Goal: Contribute content: Add original content to the website for others to see

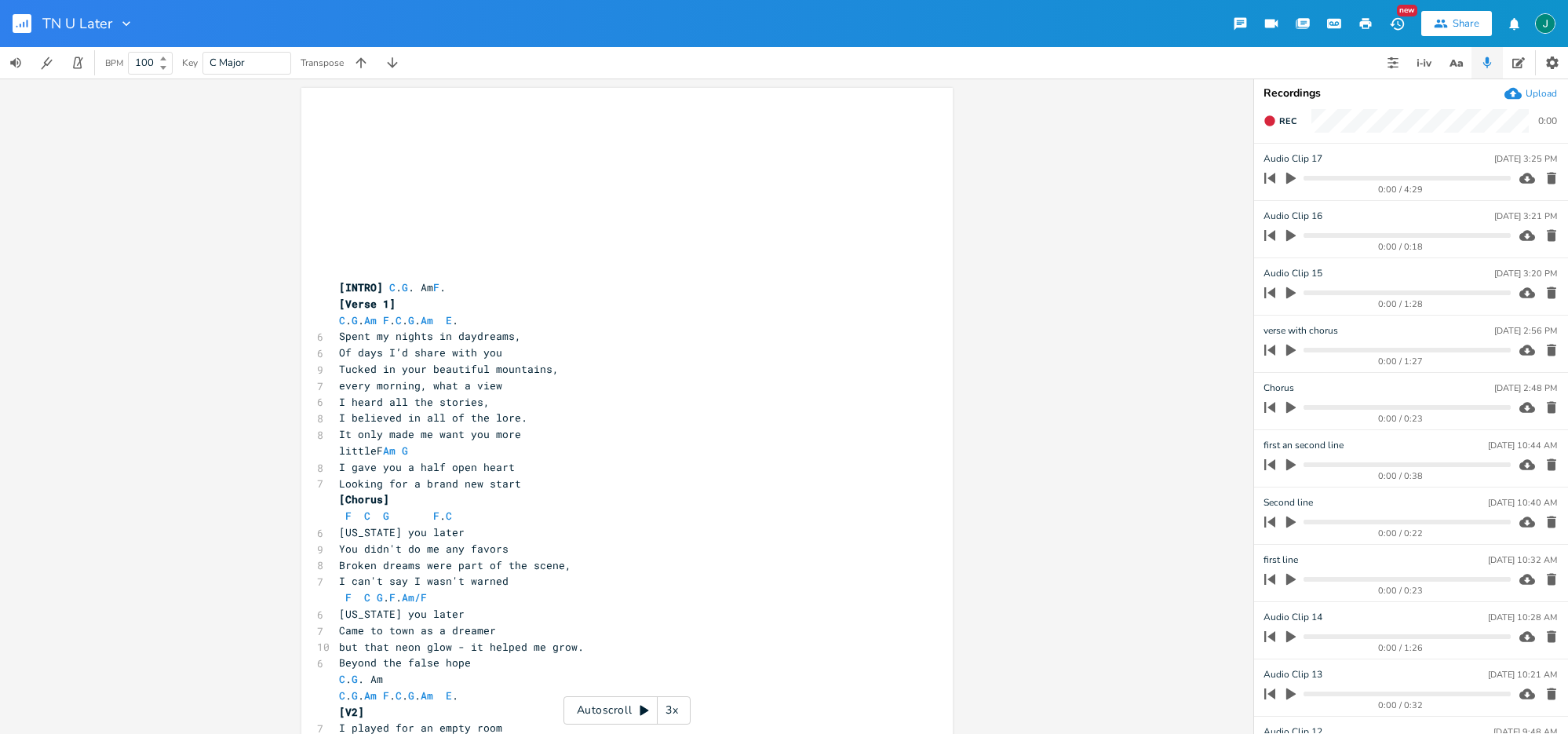
click at [669, 708] on div "3x" at bounding box center [672, 710] width 28 height 28
click at [669, 708] on div "4x" at bounding box center [672, 710] width 28 height 28
click at [669, 708] on div "5x" at bounding box center [672, 710] width 28 height 28
click at [644, 710] on icon at bounding box center [645, 711] width 9 height 10
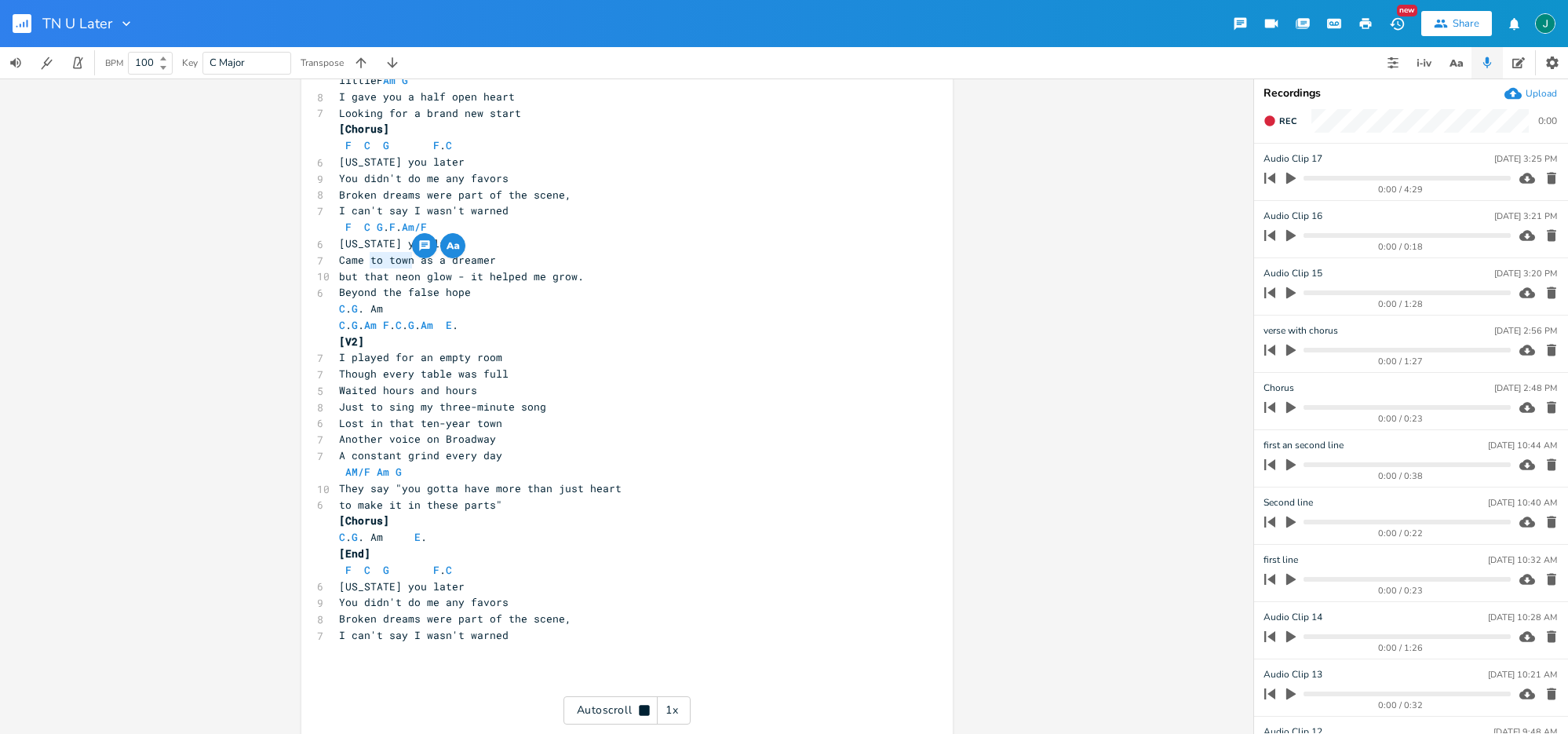
drag, startPoint x: 367, startPoint y: 267, endPoint x: 409, endPoint y: 265, distance: 42.0
click at [409, 265] on span "Came to town as a dreamer" at bounding box center [418, 260] width 157 height 15
type textarea "here"
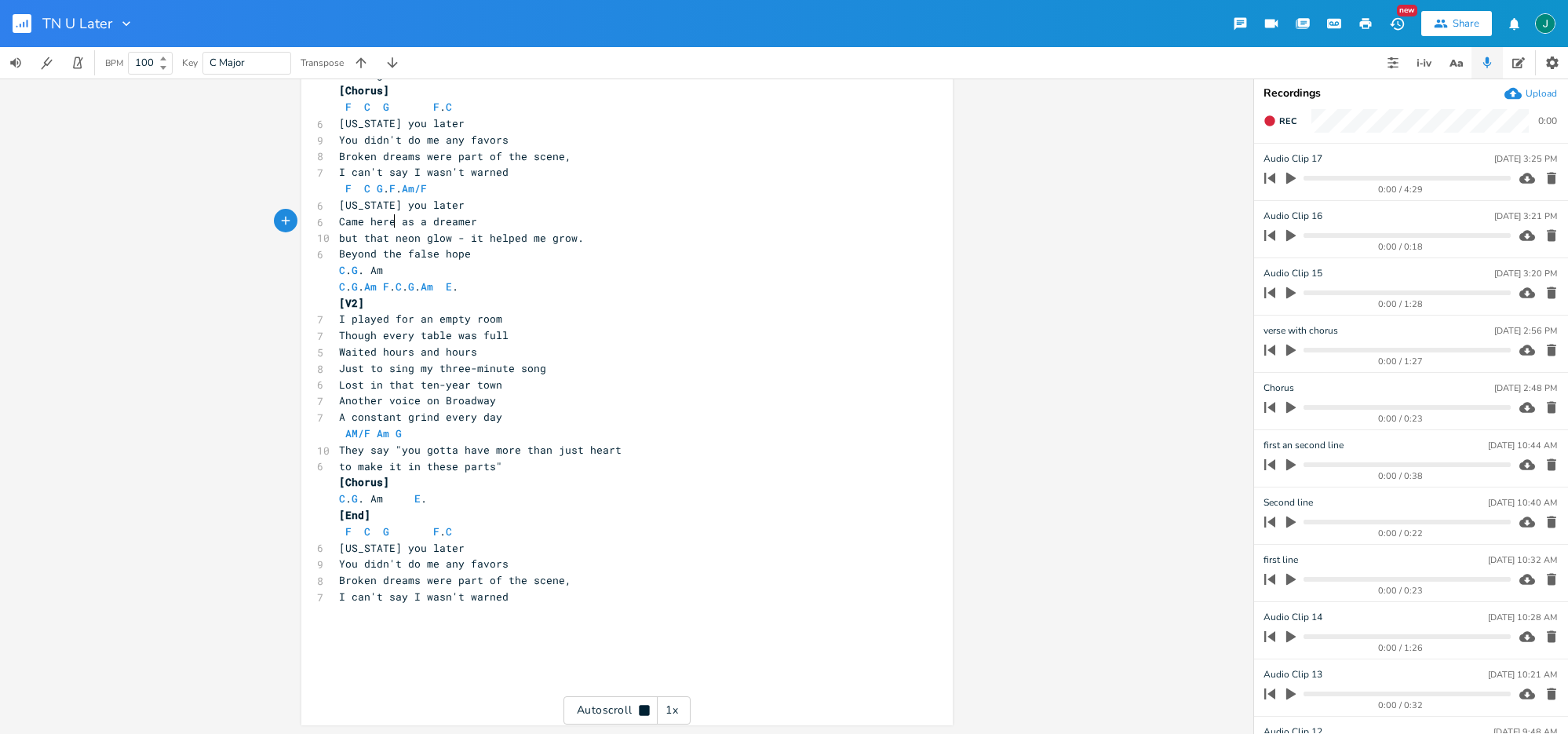
scroll to position [410, 0]
type textarea "to town"
click at [694, 293] on pre "C . G . Am F . C . G . Am E ." at bounding box center [619, 285] width 567 height 16
drag, startPoint x: 337, startPoint y: 226, endPoint x: 490, endPoint y: 224, distance: 153.0
click at [490, 224] on pre "Came to town as a dreamer" at bounding box center [619, 220] width 567 height 16
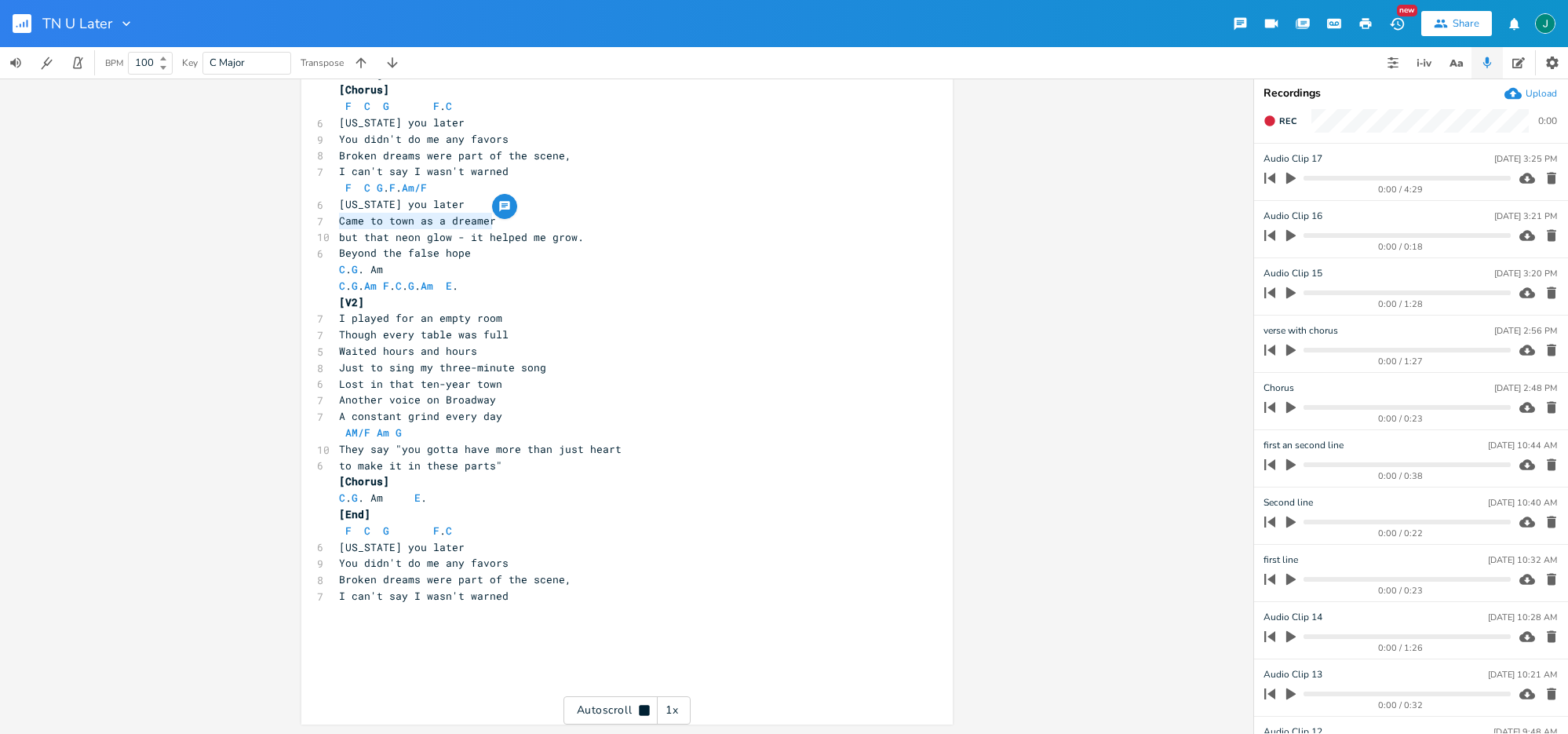
type textarea "Came to town as a dreamer"
click at [408, 270] on pre "C . G . Am" at bounding box center [619, 269] width 567 height 16
type textarea "G"
click at [669, 307] on pre "[V2]" at bounding box center [619, 302] width 567 height 16
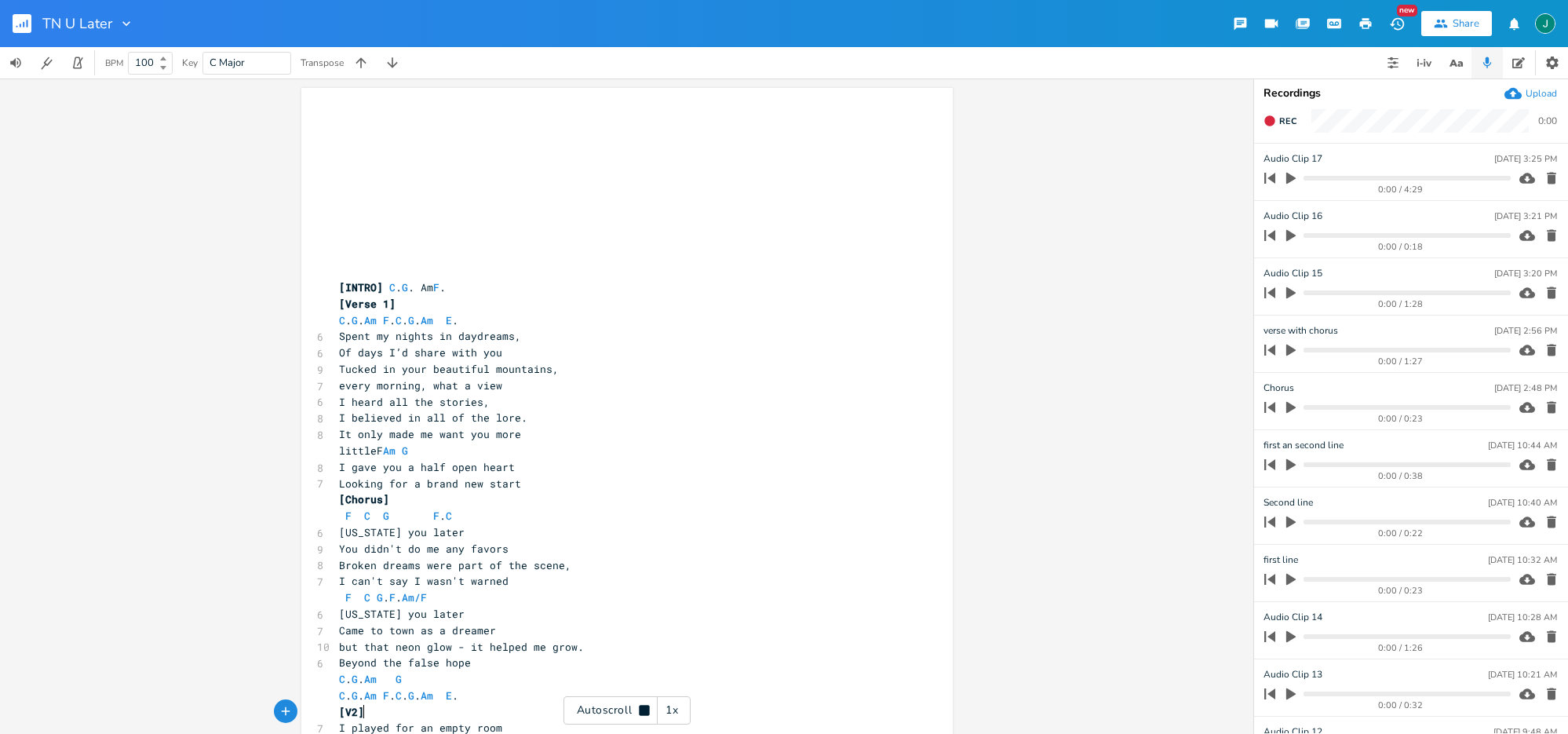
scroll to position [0, 0]
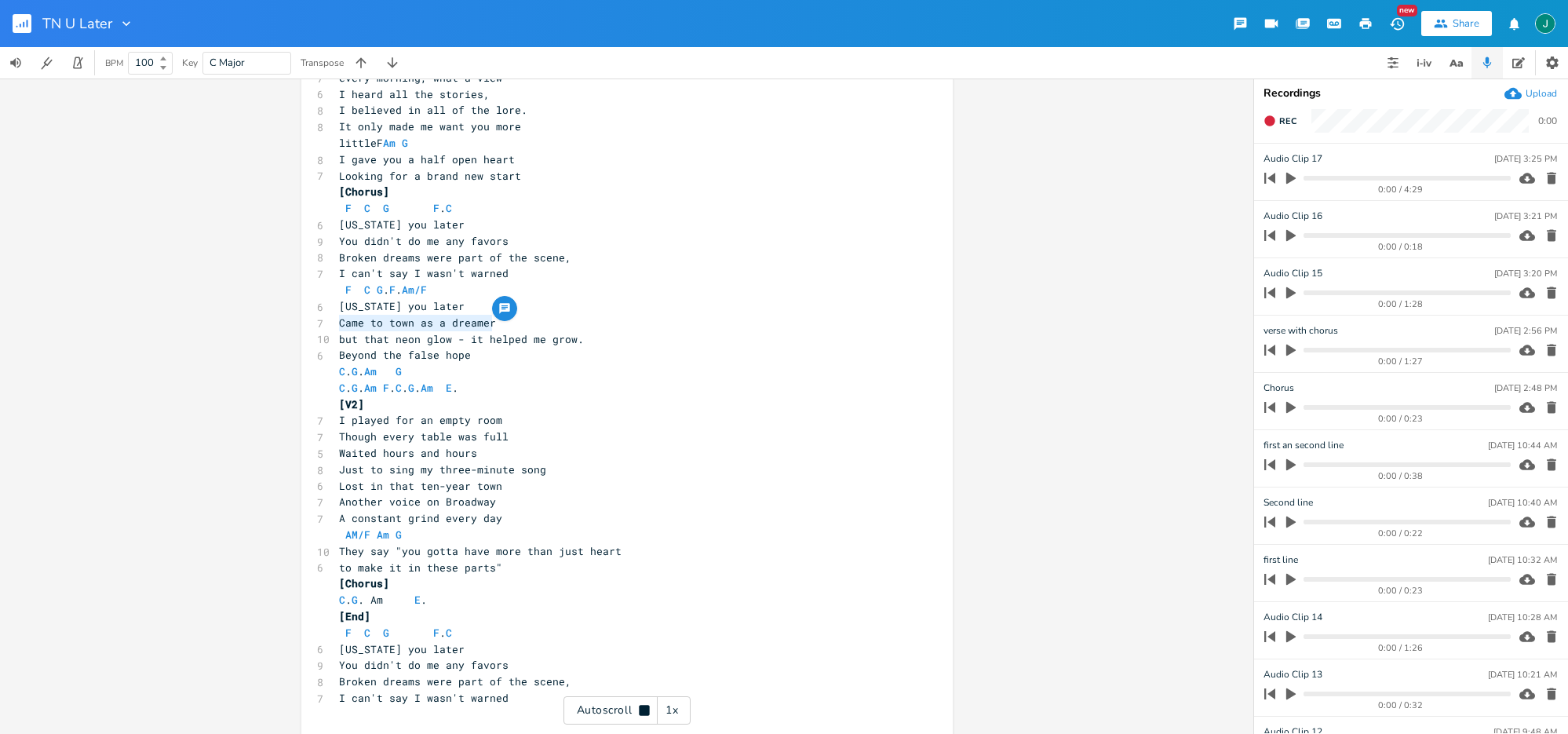
drag, startPoint x: 336, startPoint y: 328, endPoint x: 507, endPoint y: 323, distance: 171.1
click at [507, 323] on pre "Came to town as a dreamer" at bounding box center [619, 322] width 567 height 16
type textarea "Came to town as a dreamer"
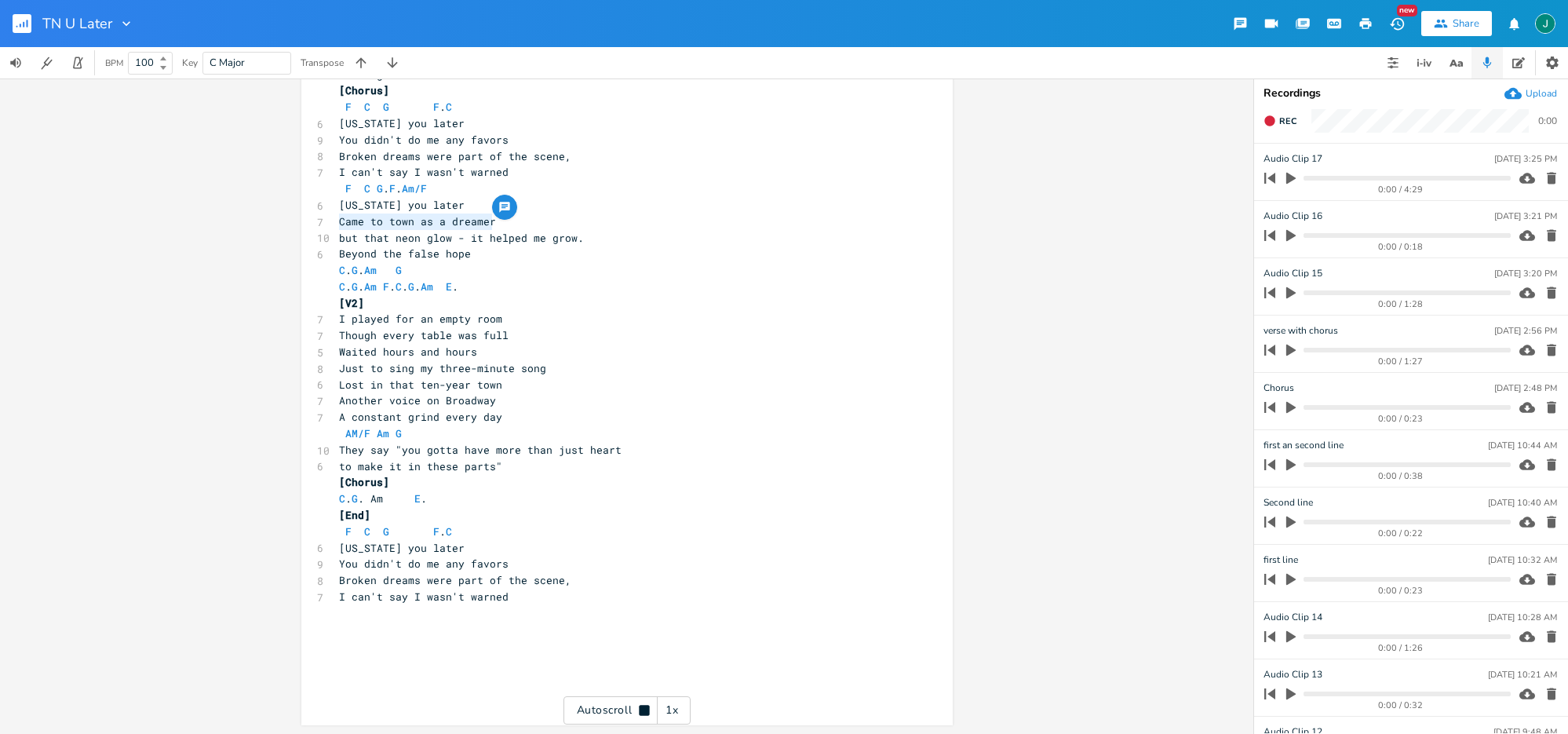
scroll to position [410, 0]
click at [410, 224] on span "Came to town as a dreamer" at bounding box center [418, 220] width 157 height 15
drag, startPoint x: 410, startPoint y: 222, endPoint x: 367, endPoint y: 221, distance: 43.0
click at [367, 221] on span "Came to town as a dreamer" at bounding box center [418, 220] width 157 height 15
type textarea "down"
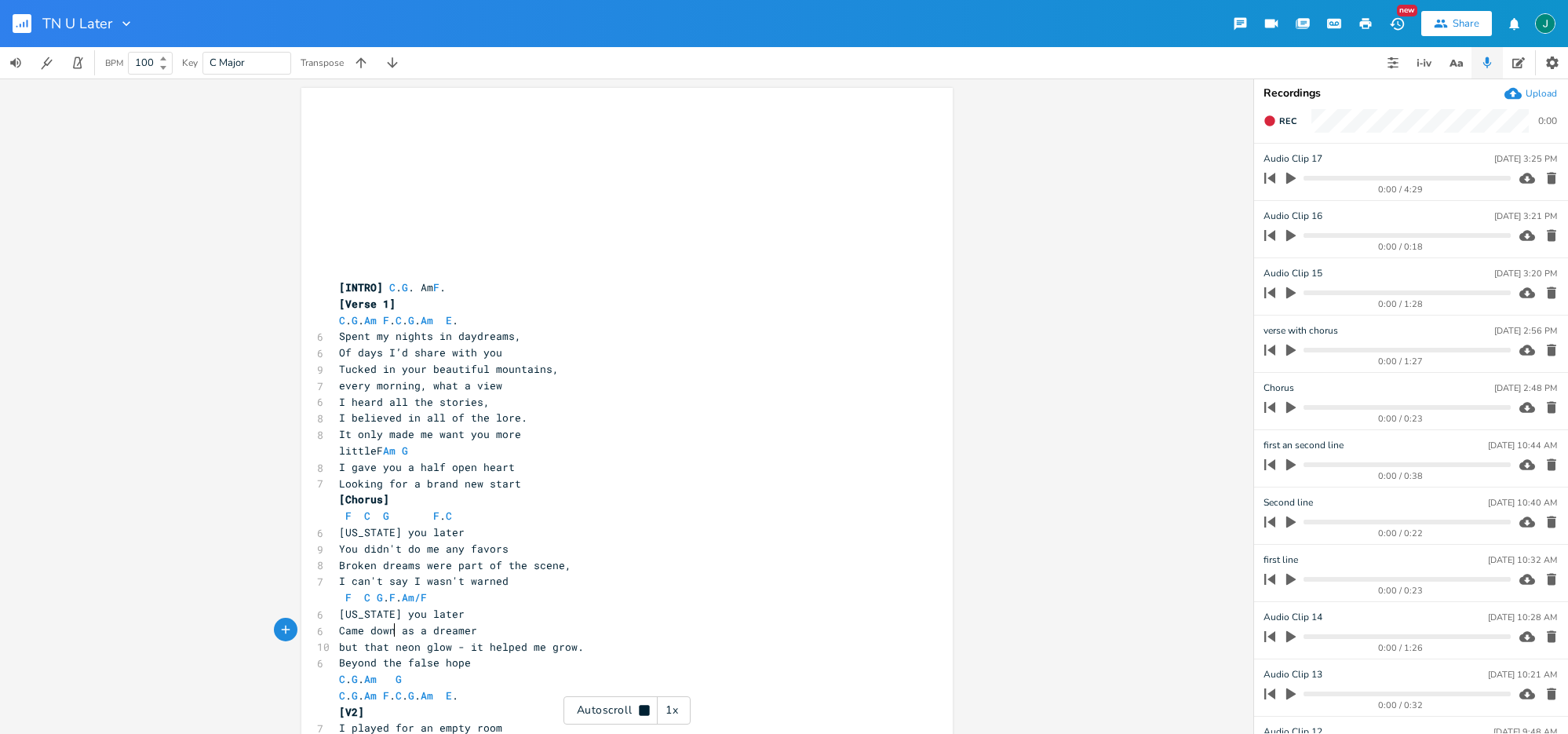
scroll to position [0, 0]
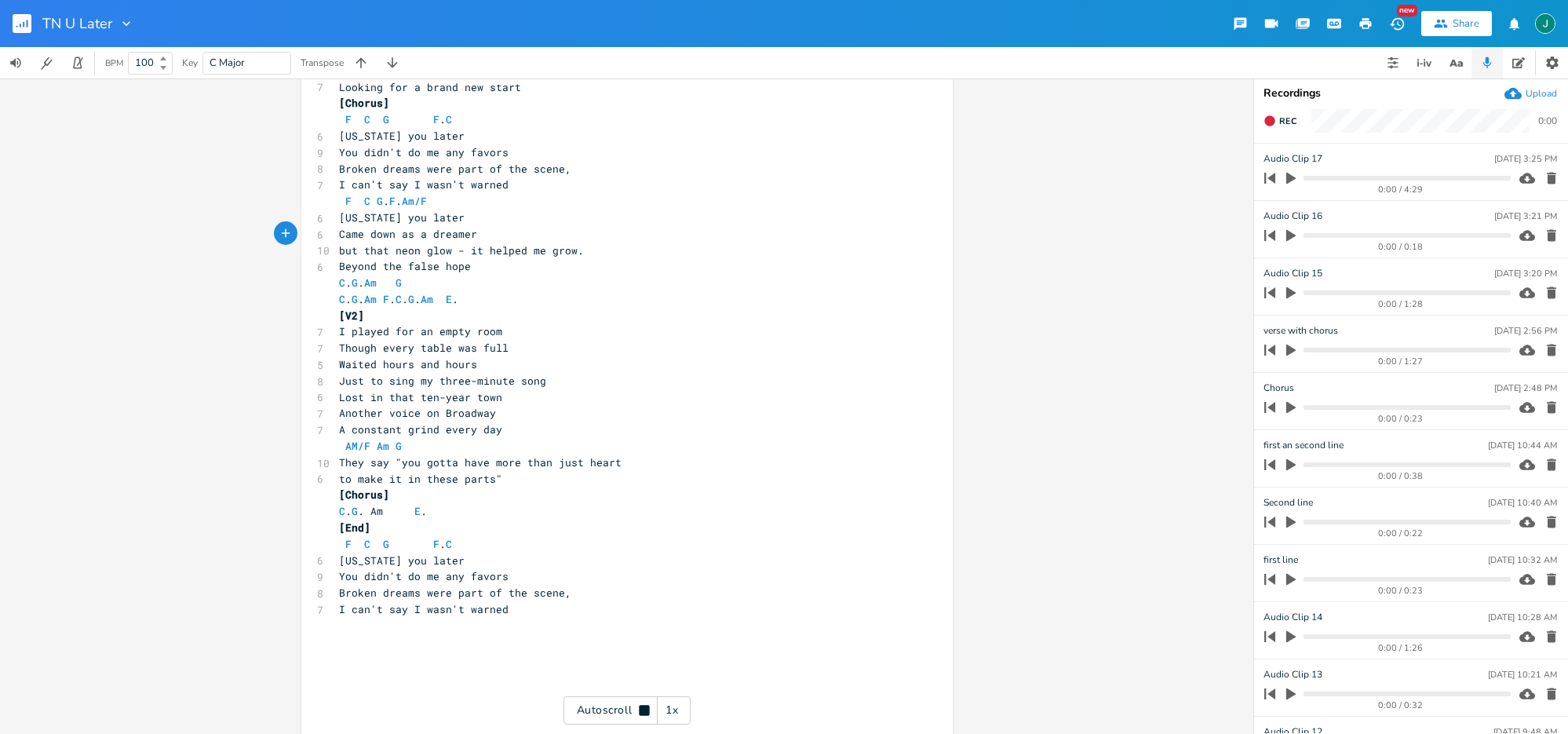
click at [427, 203] on span "F C G . F . Am/F" at bounding box center [383, 201] width 88 height 15
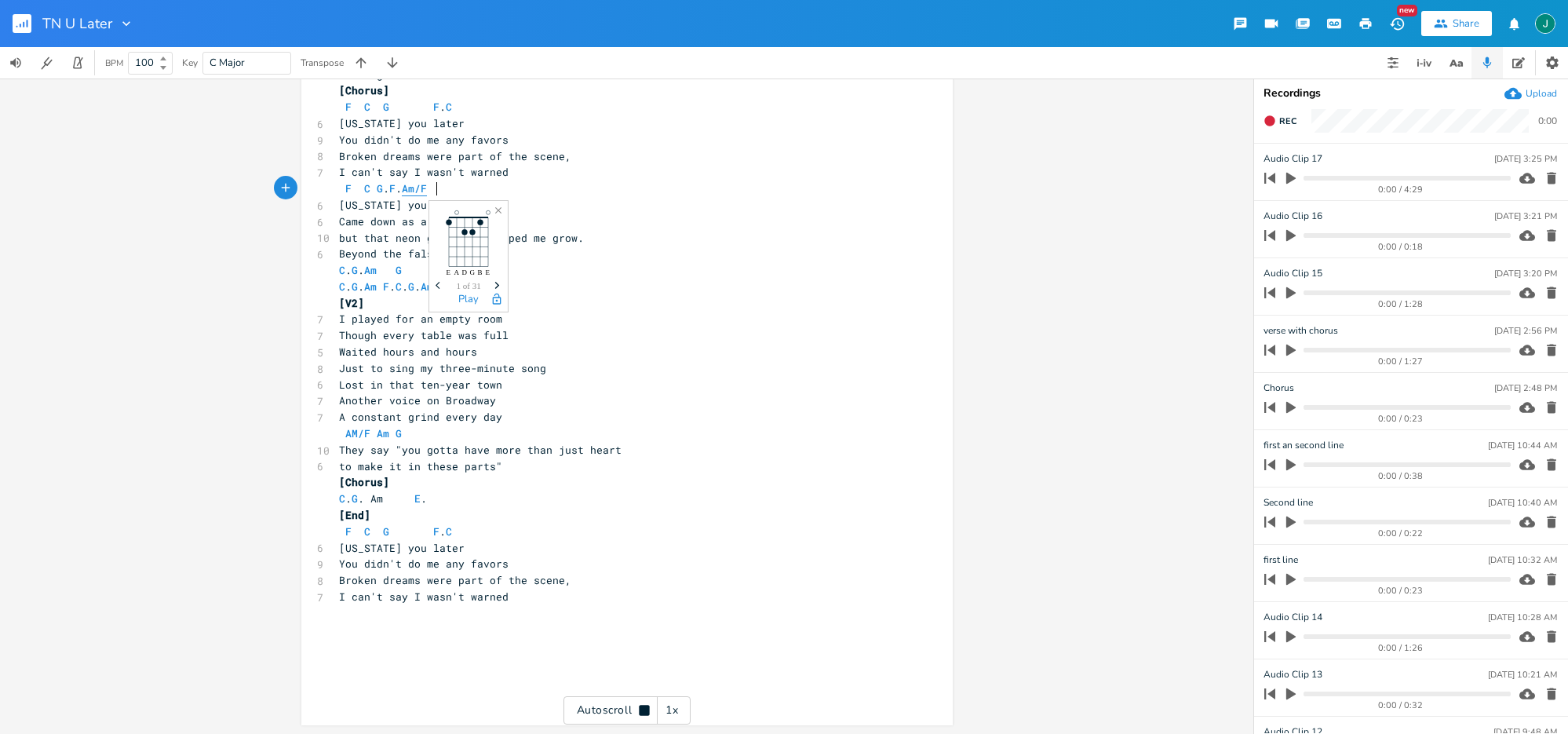
scroll to position [410, 0]
click at [427, 190] on span "F C G . F . Am/F" at bounding box center [383, 187] width 88 height 15
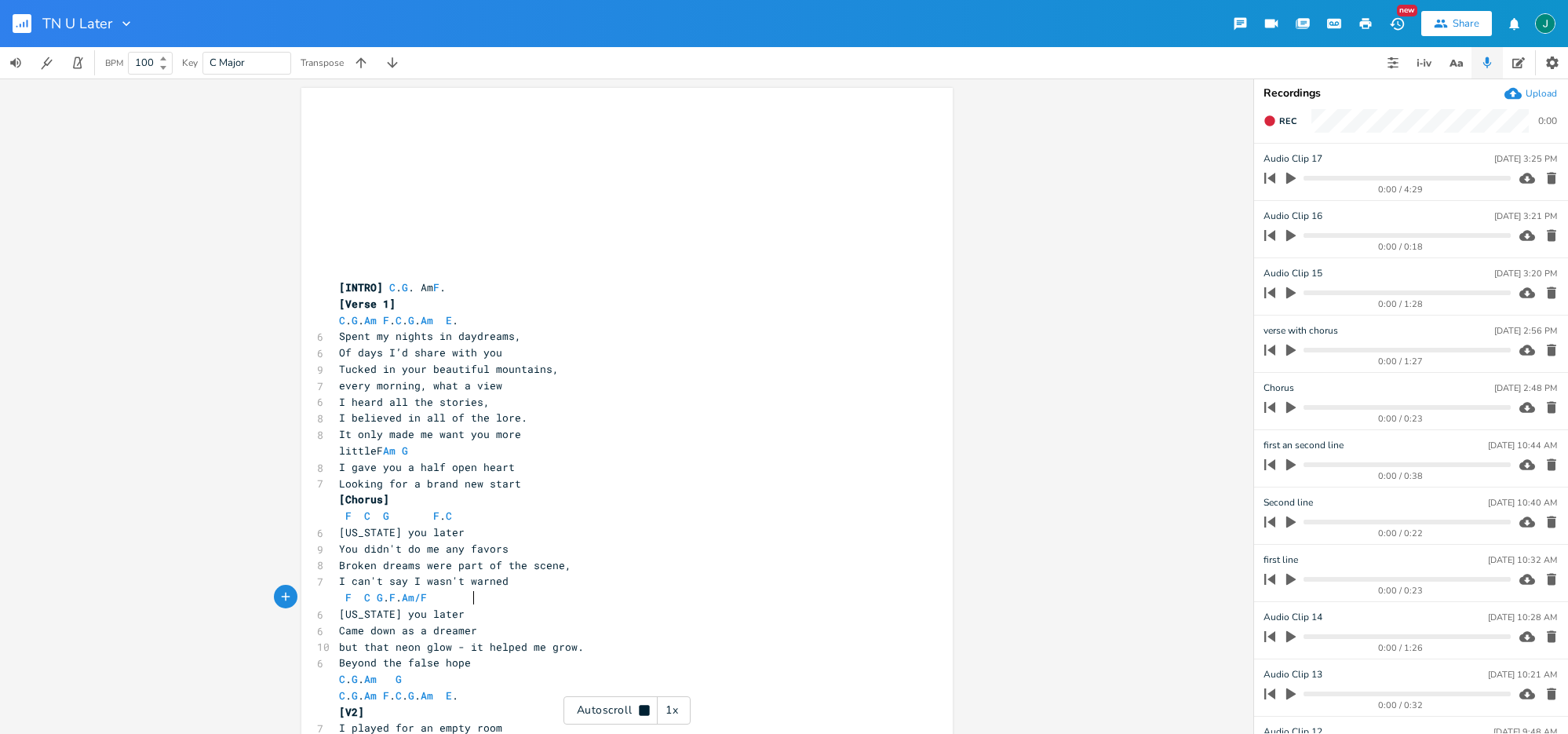
scroll to position [0, 0]
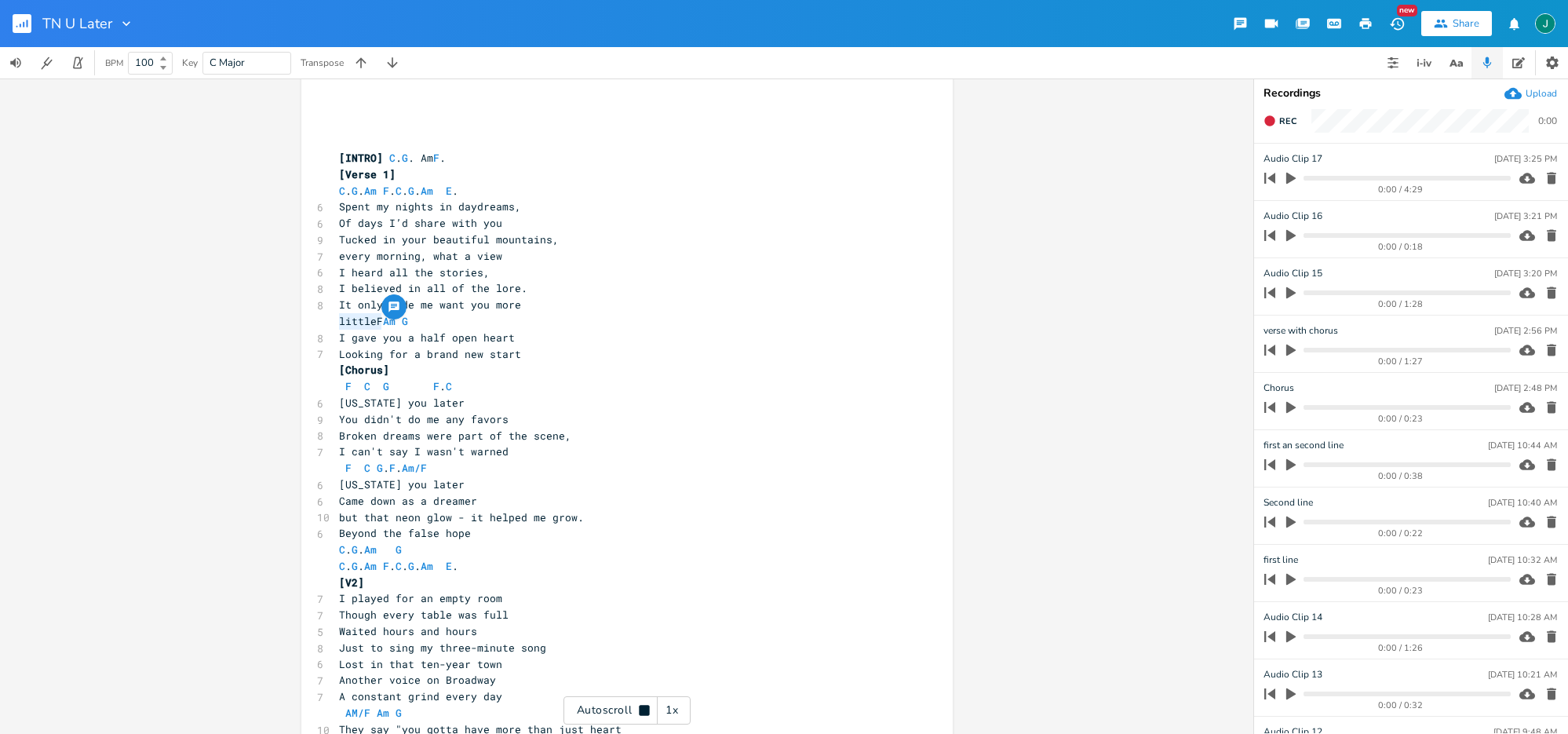
drag, startPoint x: 377, startPoint y: 324, endPoint x: 318, endPoint y: 323, distance: 59.0
click at [319, 323] on div "littleF x ​ ​ ​ ​ ​ ​ ​ ​ ​ ​ [INTRO] C . G . Am F . [Verse 1] C . G . Am F . C…" at bounding box center [627, 481] width 651 height 1046
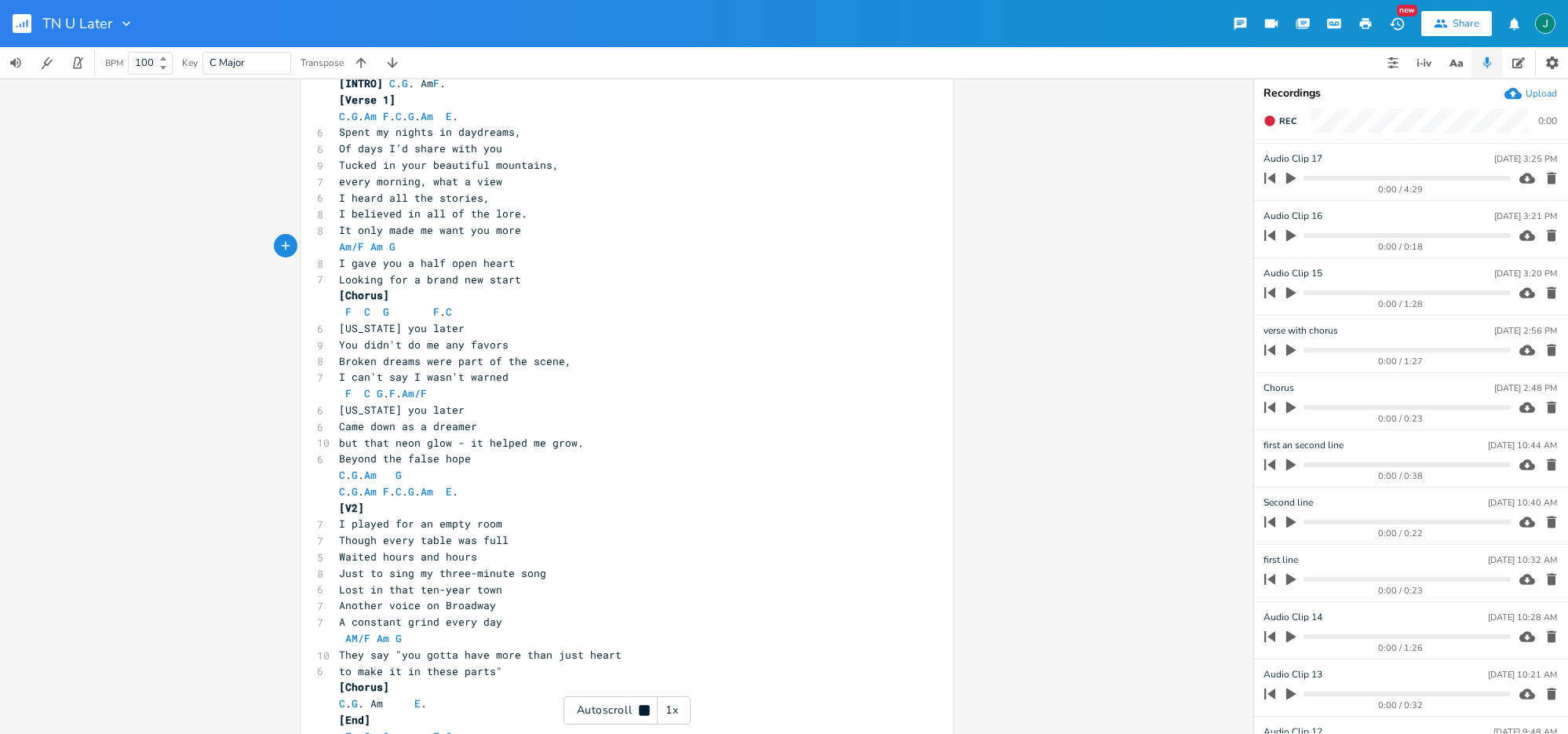
scroll to position [205, 0]
type textarea "Am/F"
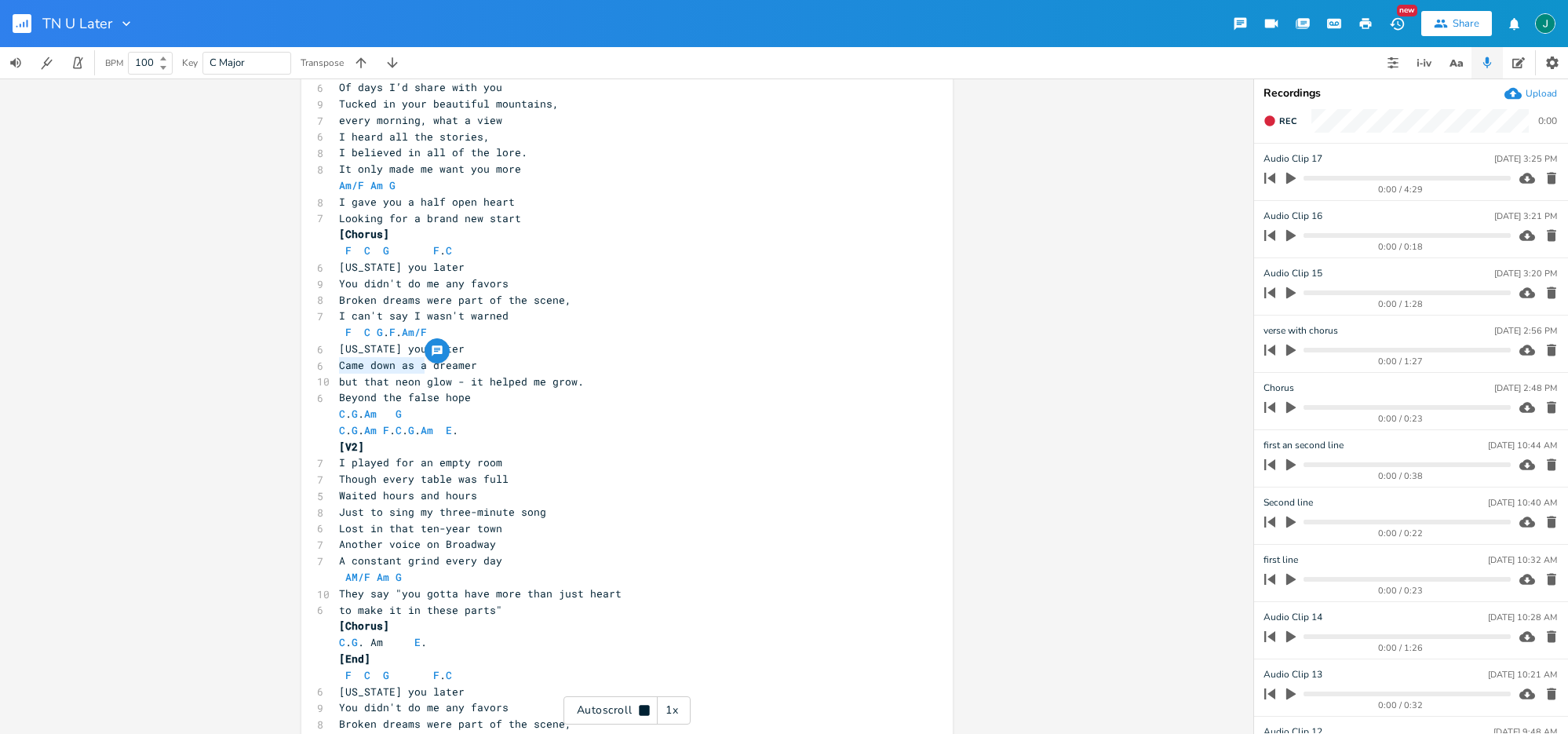
drag, startPoint x: 334, startPoint y: 373, endPoint x: 420, endPoint y: 370, distance: 86.1
click at [420, 370] on span "Came down as a dreamer" at bounding box center [408, 365] width 138 height 15
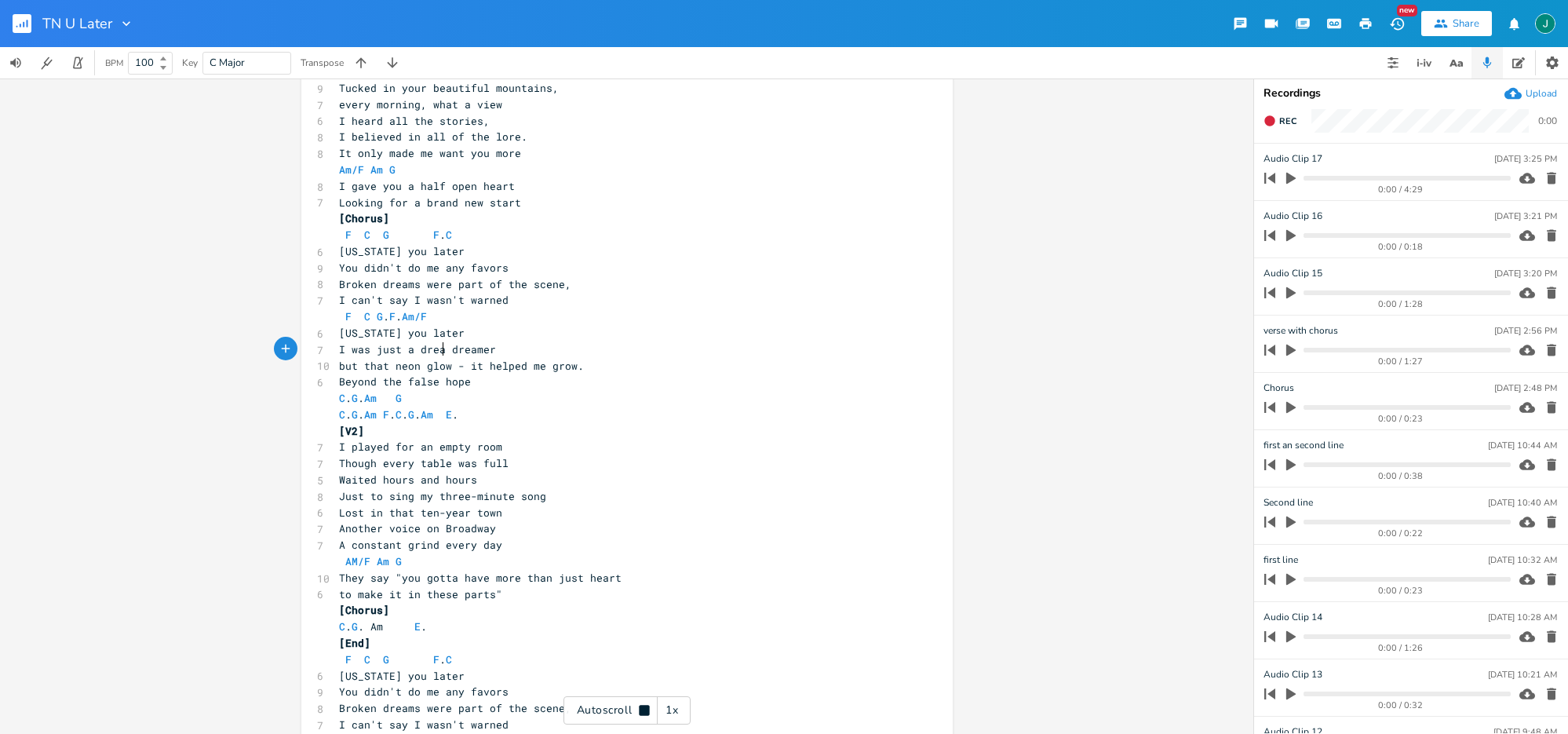
scroll to position [282, 0]
type textarea "I was just a dreamer"
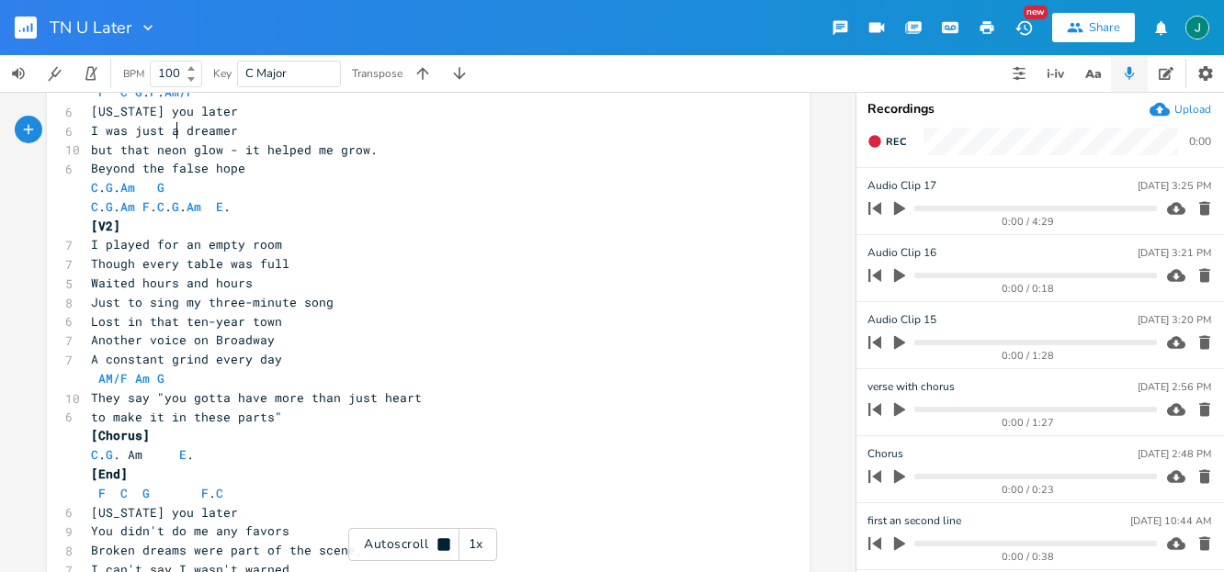
scroll to position [766, 0]
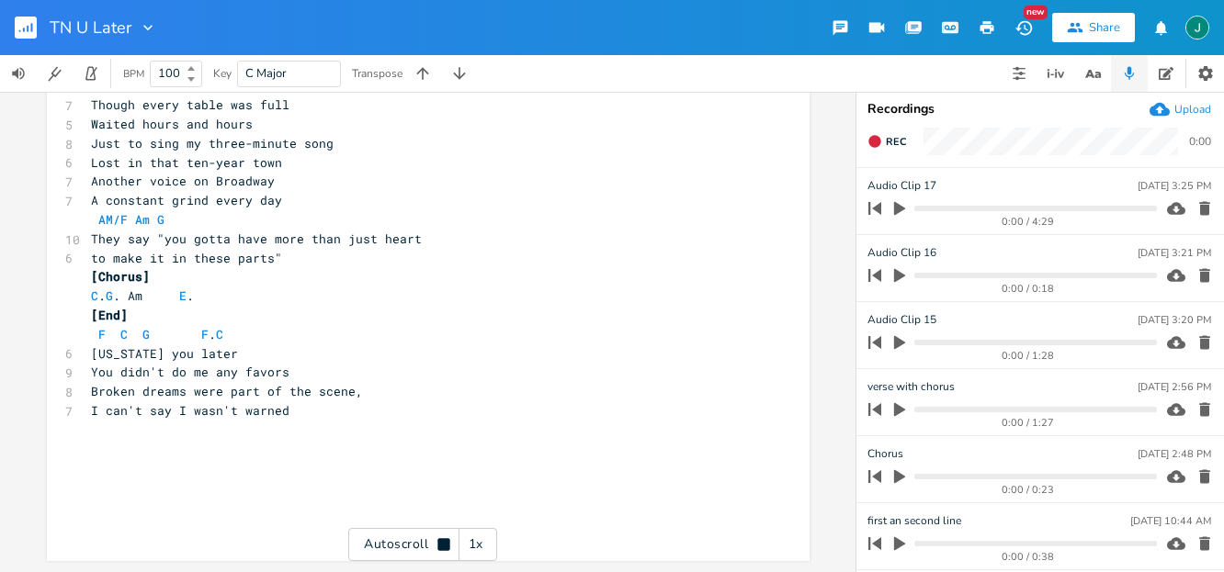
click at [401, 428] on pre "​" at bounding box center [418, 430] width 663 height 19
click at [234, 508] on pre at bounding box center [418, 506] width 663 height 19
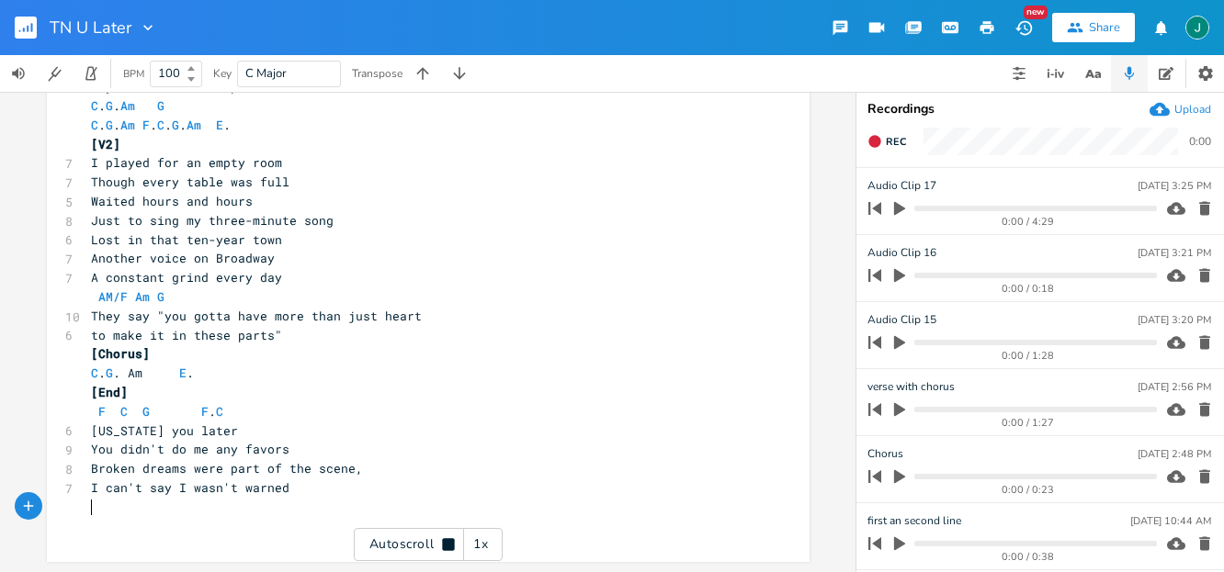
scroll to position [690, 0]
click at [119, 550] on div "xxxxxxxxxx ​ ​ ​ ​ ​ ​ ​ ​ ​ ​ [INTRO] C . G . Am F . [Verse 1] C . G . Am F . …" at bounding box center [441, 4] width 709 height 1124
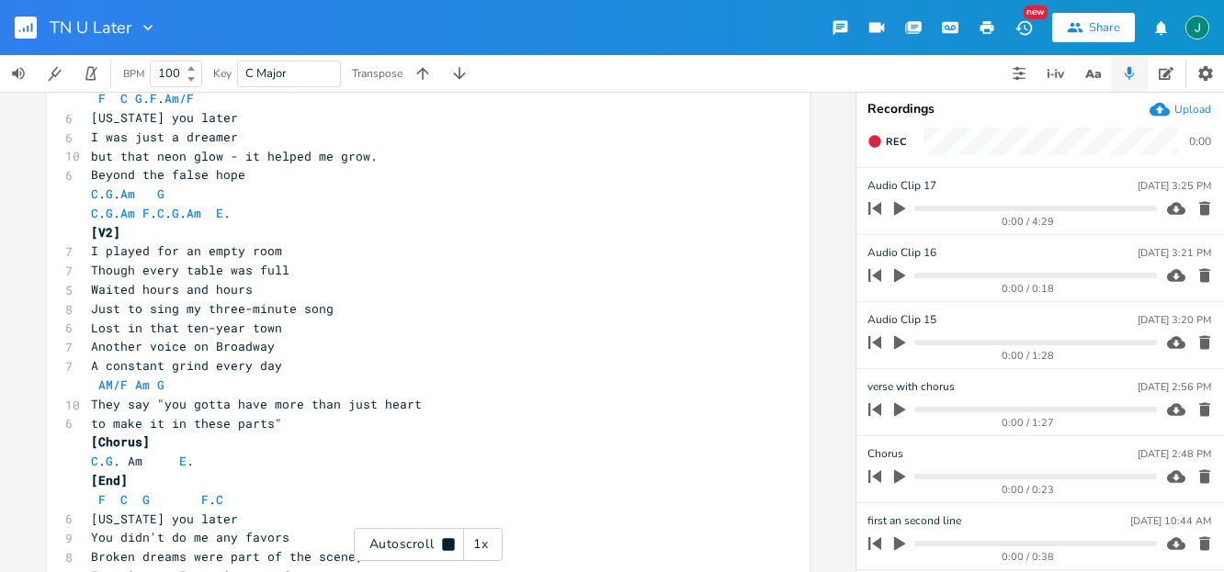
scroll to position [671, 0]
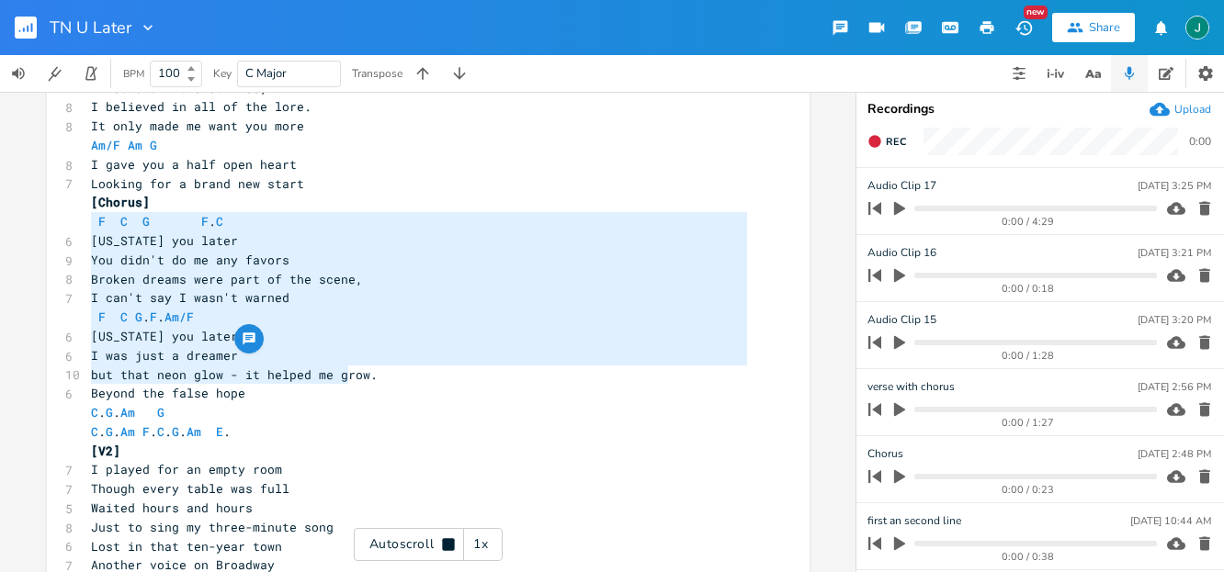
type textarea "F C G F. C [US_STATE] you later You didn't do me any favors Broken dreams were …"
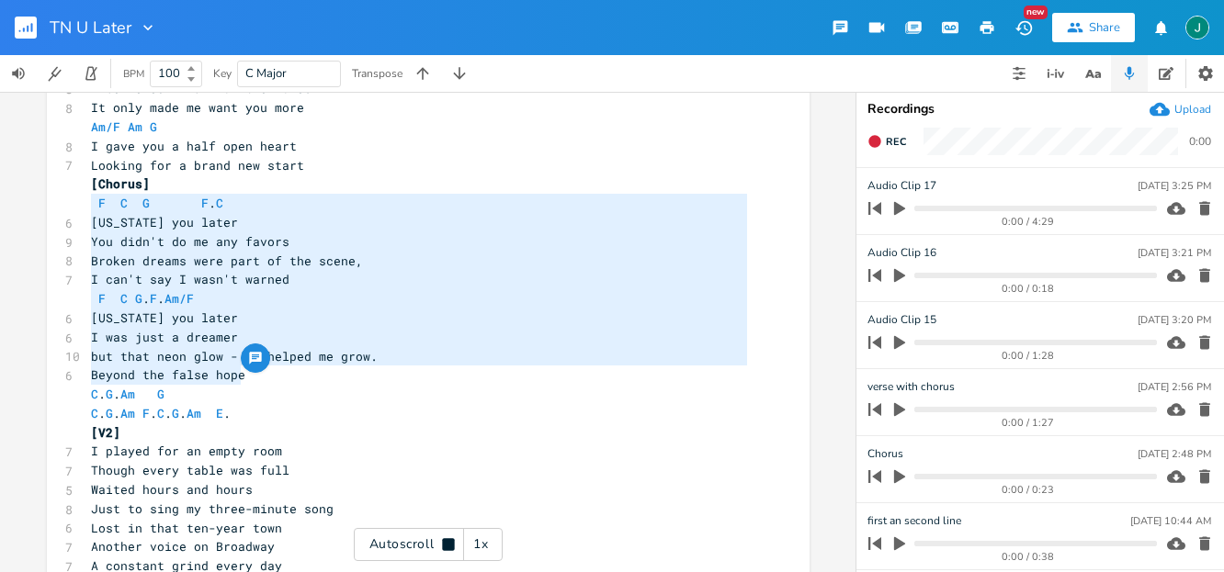
drag, startPoint x: 88, startPoint y: 229, endPoint x: 345, endPoint y: 389, distance: 302.8
click at [345, 389] on div "​ ​ ​ ​ ​ ​ ​ ​ ​ ​ [INTRO] C . G . Am F . [Verse 1] C . G . Am F . C . G . Am …" at bounding box center [418, 270] width 663 height 1070
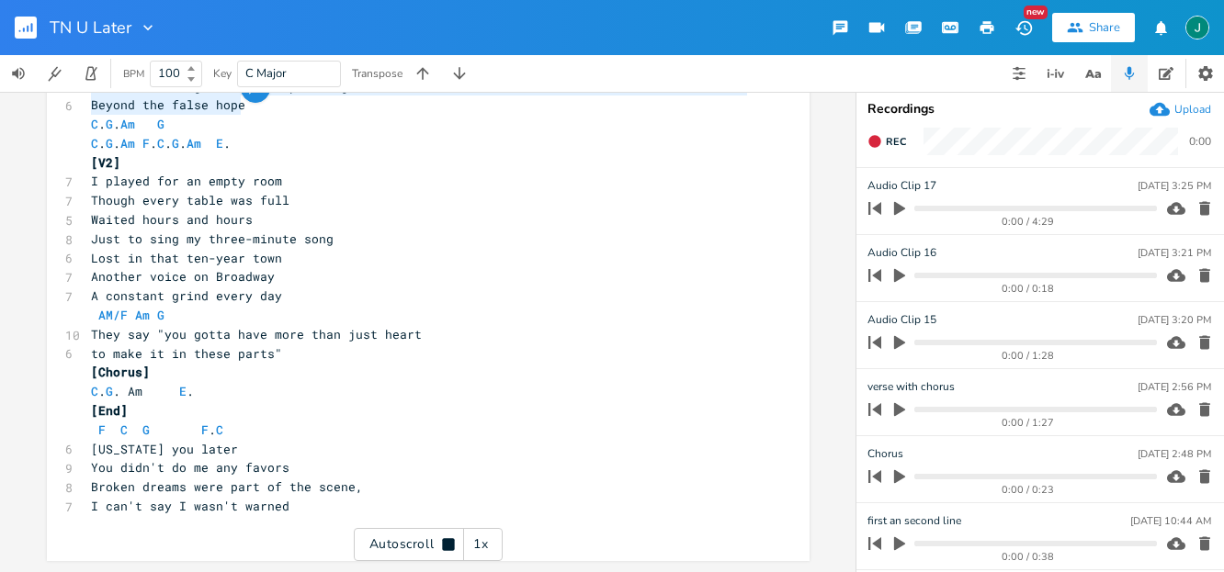
click at [156, 375] on pre "[Chorus]" at bounding box center [418, 372] width 663 height 19
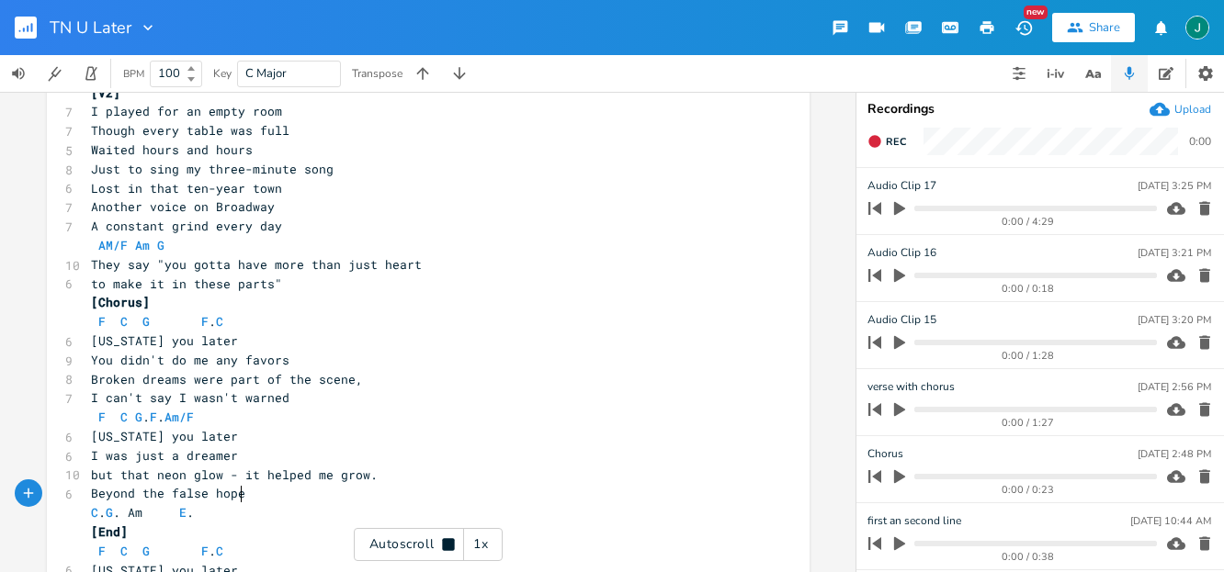
scroll to position [862, 0]
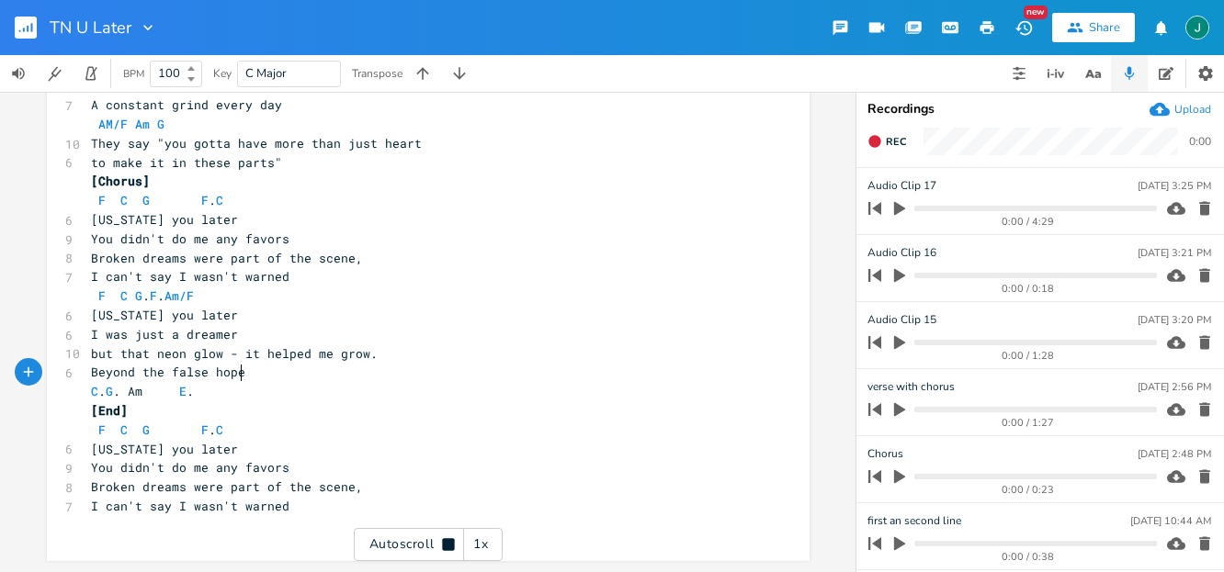
click at [478, 543] on div "1x" at bounding box center [480, 544] width 33 height 33
